Goal: Navigation & Orientation: Find specific page/section

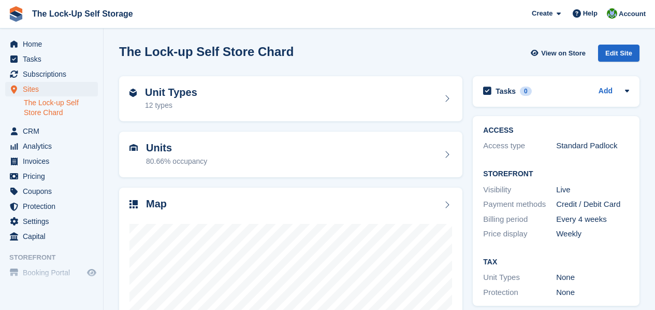
scroll to position [132, 0]
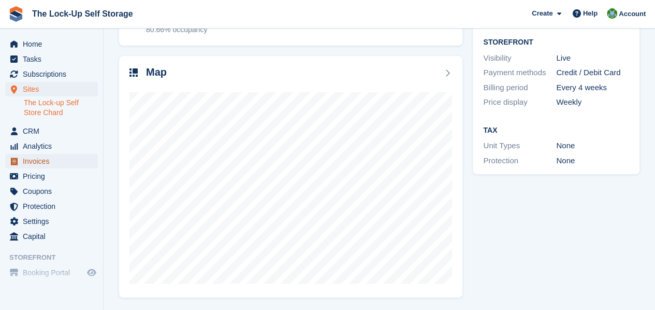
click at [56, 157] on span "Invoices" at bounding box center [54, 161] width 62 height 15
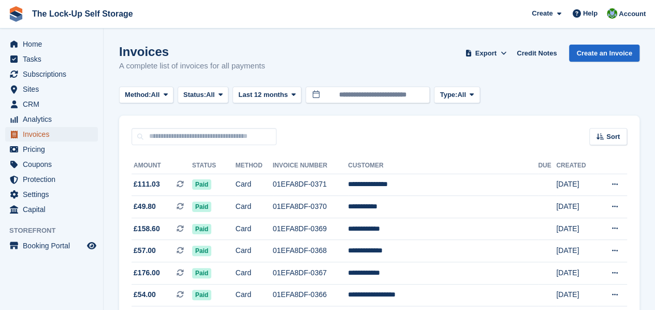
click at [61, 133] on span "Invoices" at bounding box center [54, 134] width 62 height 15
click at [42, 152] on span "Pricing" at bounding box center [54, 149] width 62 height 15
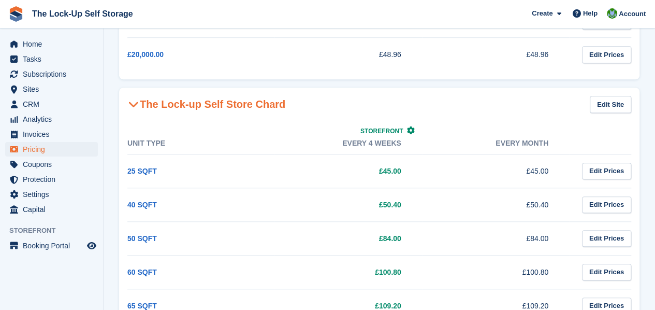
scroll to position [394, 0]
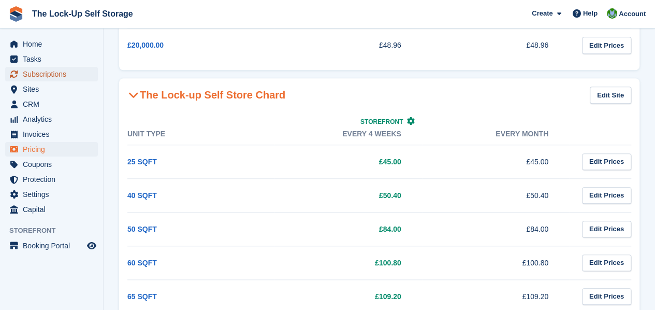
click at [56, 73] on span "Subscriptions" at bounding box center [54, 74] width 62 height 15
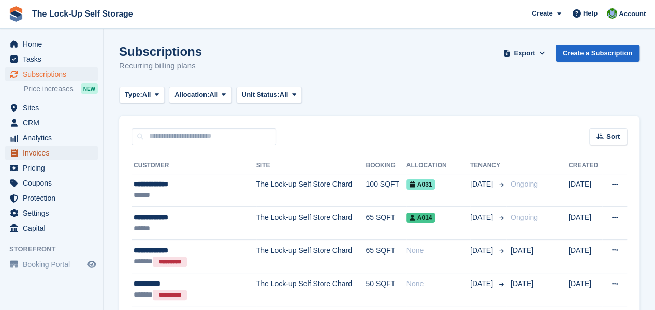
click at [53, 153] on span "Invoices" at bounding box center [54, 153] width 62 height 15
